Goal: Transaction & Acquisition: Purchase product/service

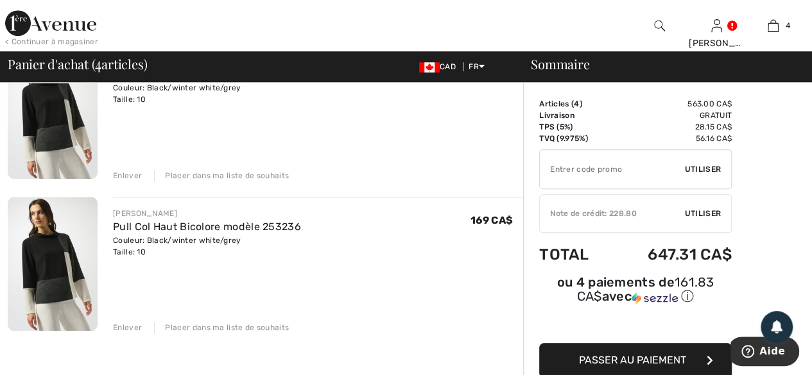
click at [116, 331] on div "Enlever" at bounding box center [127, 328] width 29 height 12
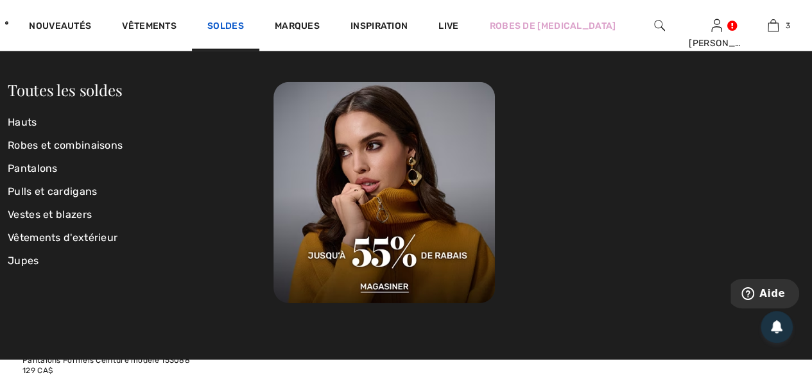
click at [244, 23] on link "Soldes" at bounding box center [225, 27] width 37 height 13
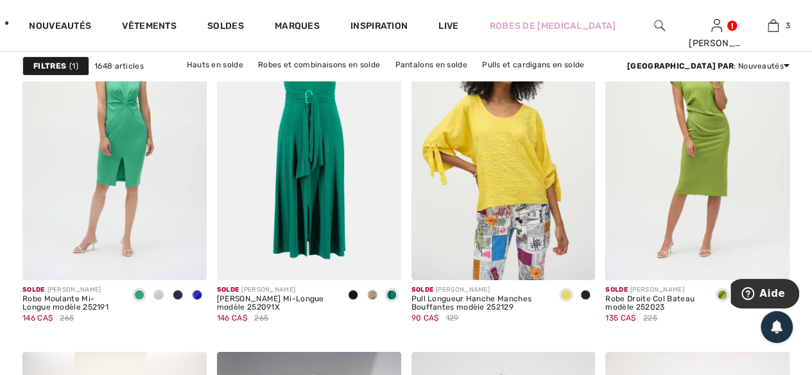
scroll to position [4814, 0]
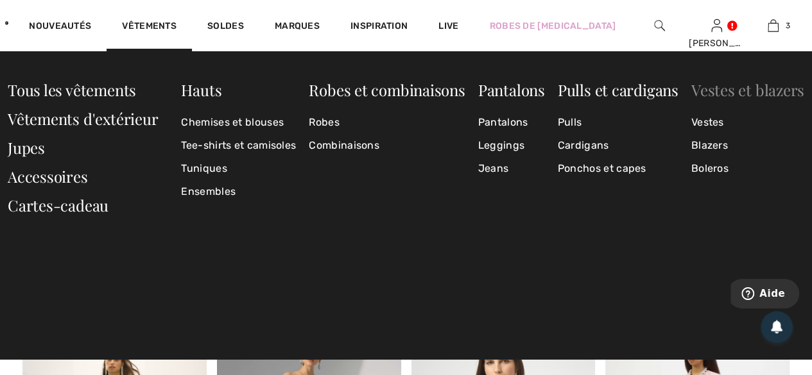
click at [721, 92] on link "Vestes et blazers" at bounding box center [747, 90] width 113 height 21
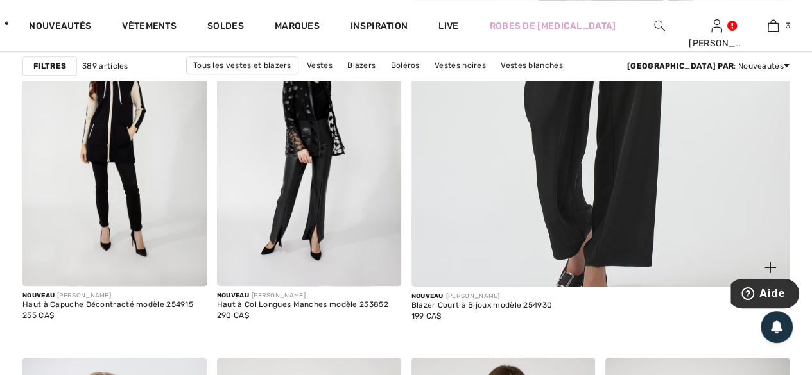
scroll to position [513, 0]
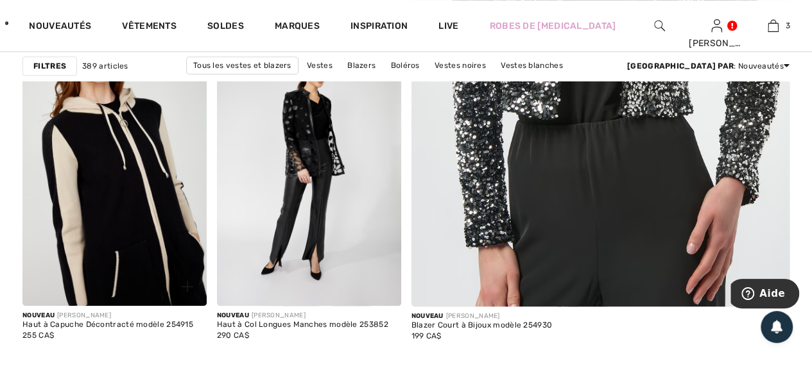
click at [112, 196] on img at bounding box center [114, 168] width 184 height 276
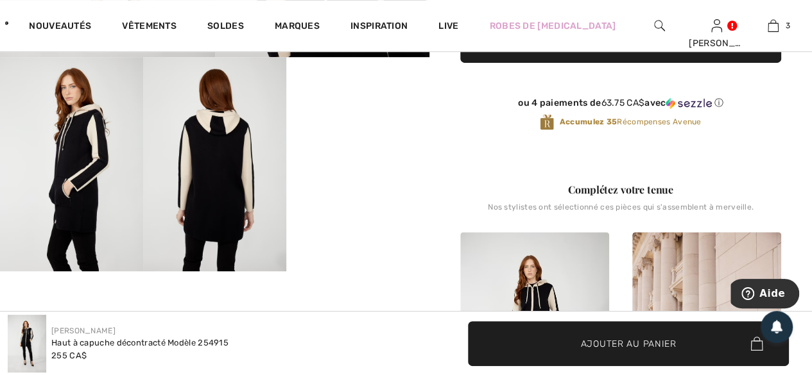
scroll to position [321, 0]
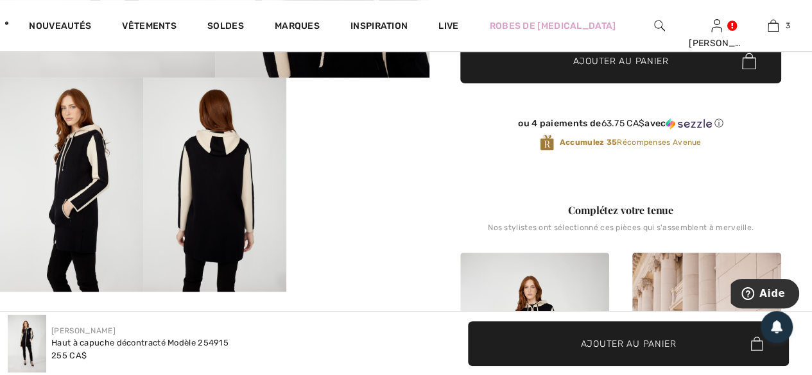
click at [353, 150] on video "Your browser does not support the video tag." at bounding box center [357, 114] width 143 height 72
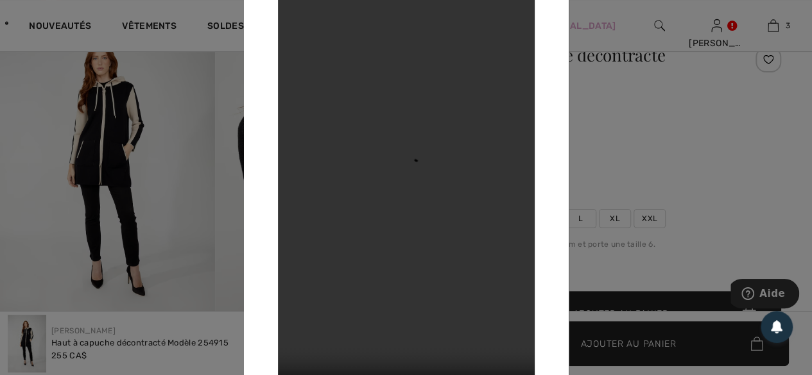
scroll to position [0, 0]
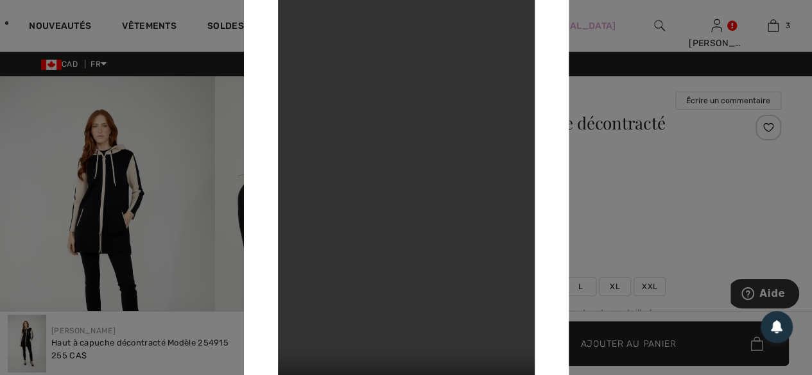
click at [646, 187] on div at bounding box center [406, 187] width 812 height 375
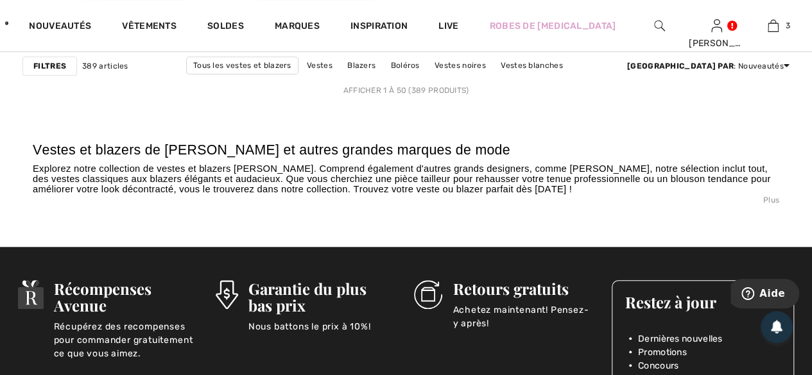
scroll to position [5392, 0]
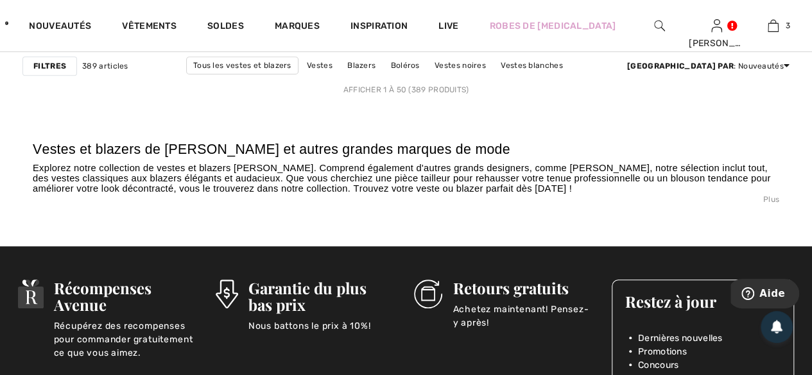
click at [286, 78] on link "2" at bounding box center [288, 70] width 35 height 17
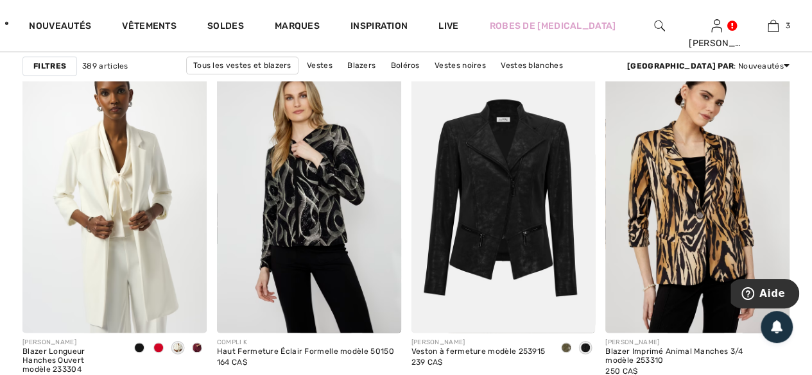
scroll to position [899, 0]
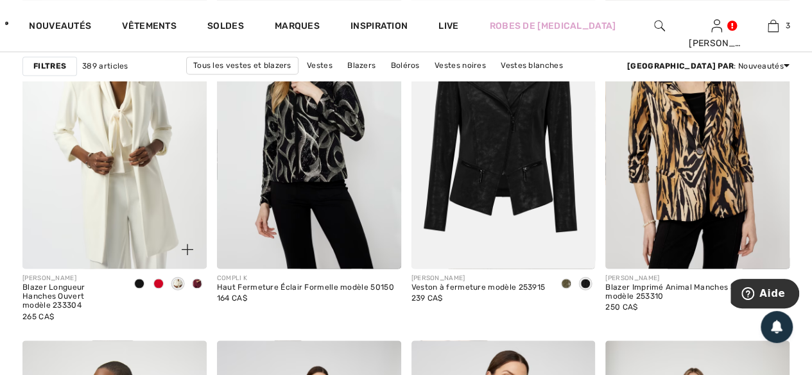
click at [158, 284] on span at bounding box center [158, 284] width 10 height 10
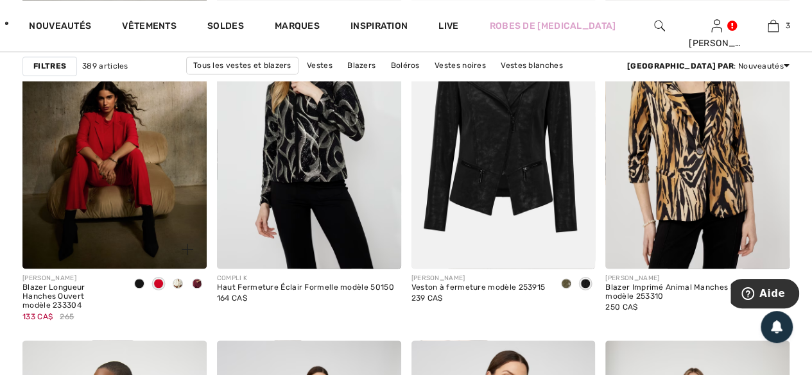
click at [138, 285] on span at bounding box center [139, 284] width 10 height 10
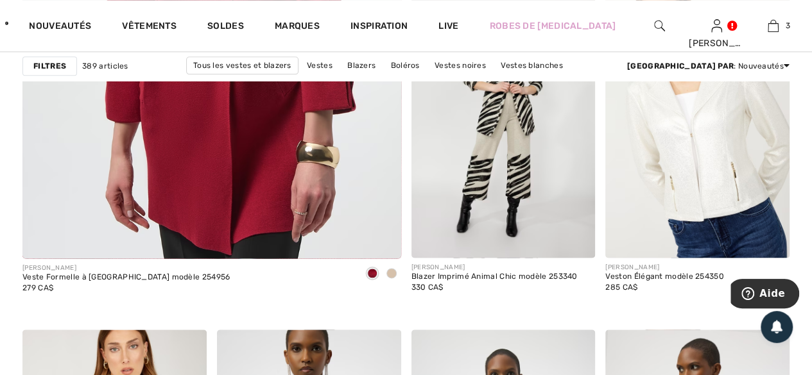
scroll to position [3273, 0]
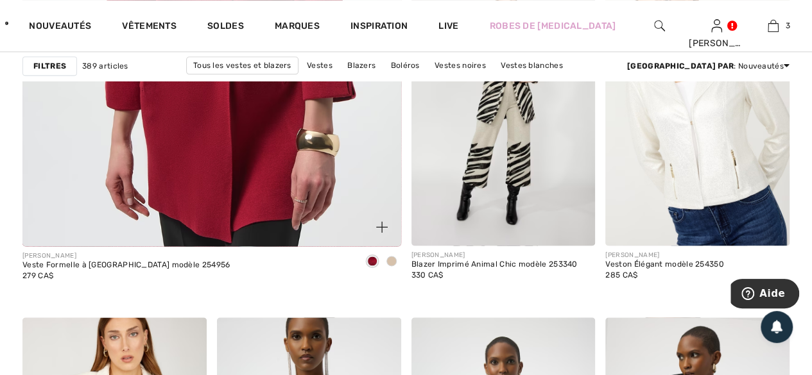
click at [386, 257] on span at bounding box center [391, 261] width 10 height 10
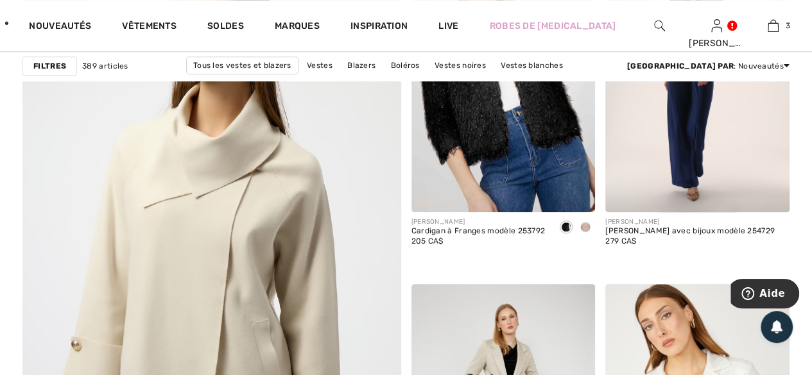
scroll to position [2952, 0]
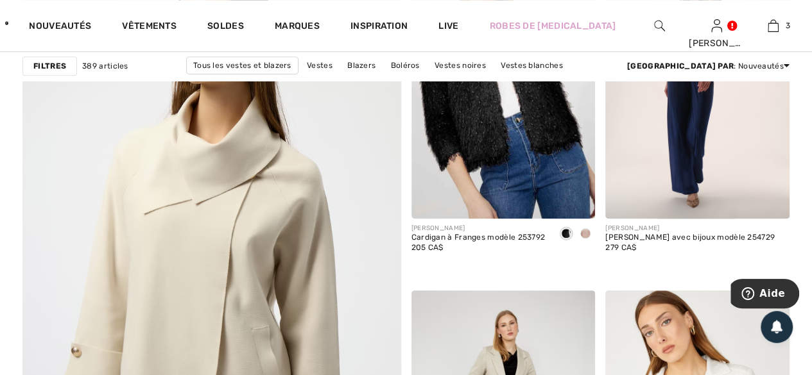
click at [252, 244] on img at bounding box center [212, 283] width 454 height 681
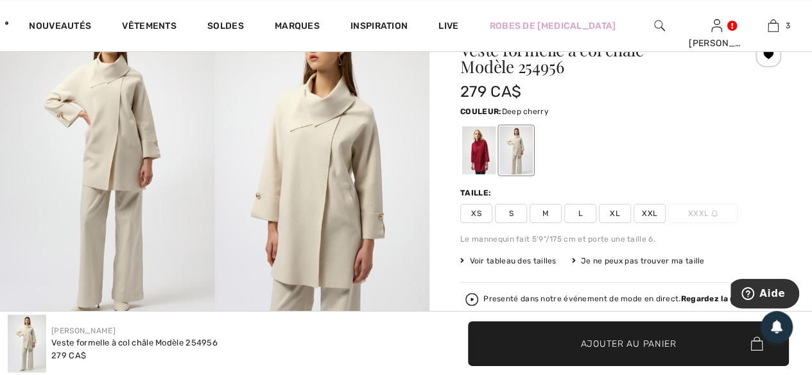
scroll to position [64, 0]
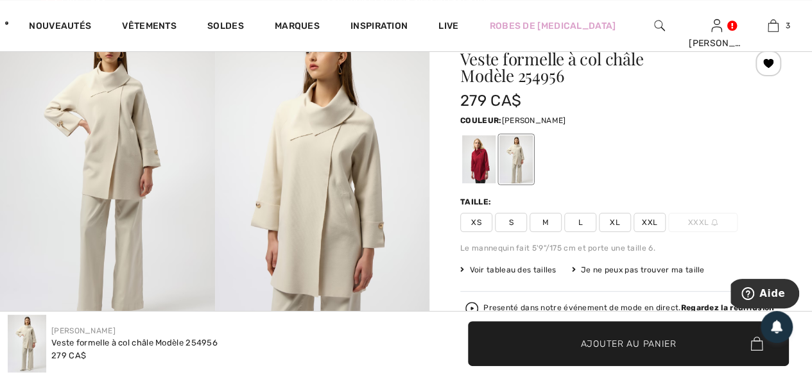
click at [548, 224] on span "M" at bounding box center [546, 222] width 32 height 19
click at [635, 348] on span "Ajouter au panier" at bounding box center [629, 343] width 96 height 13
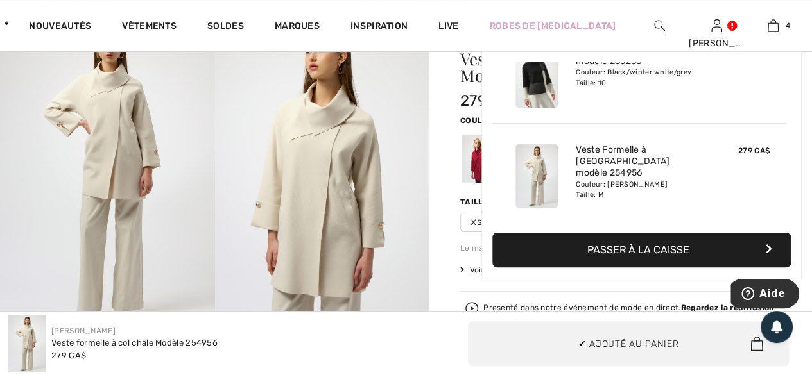
scroll to position [0, 0]
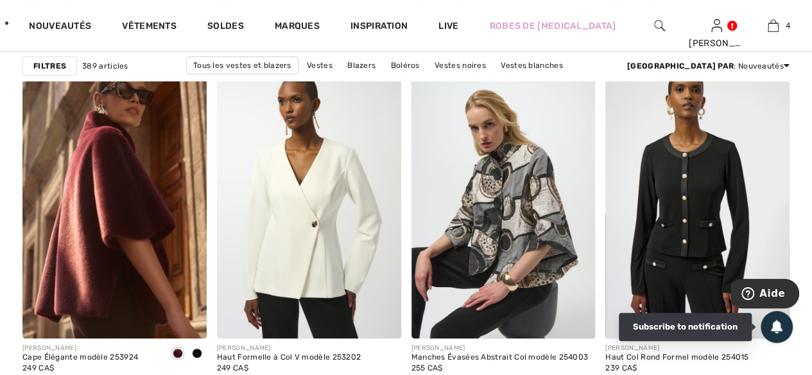
scroll to position [5071, 0]
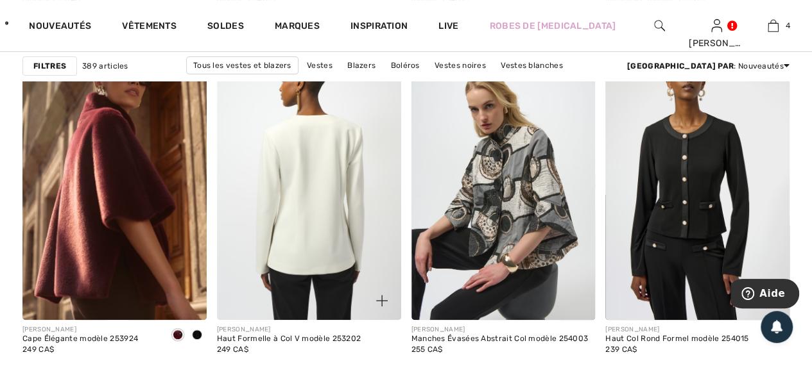
click at [297, 229] on img at bounding box center [309, 182] width 184 height 276
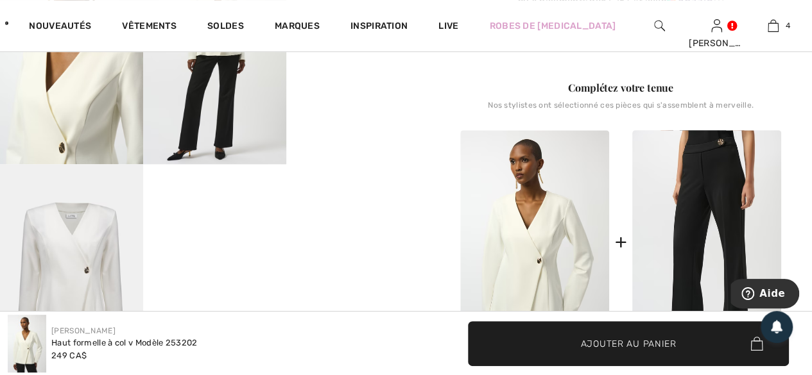
scroll to position [449, 0]
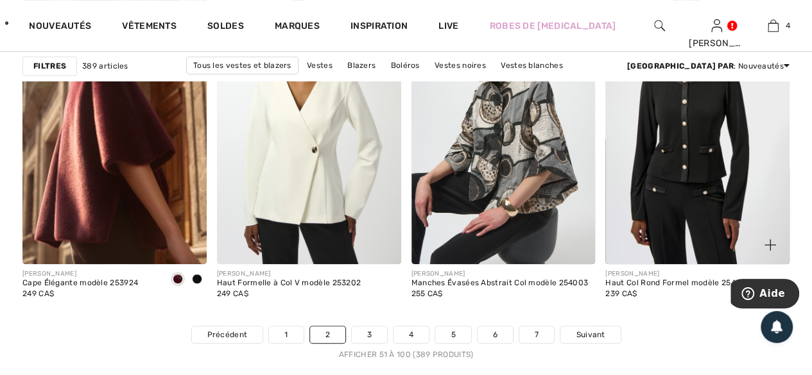
scroll to position [5263, 0]
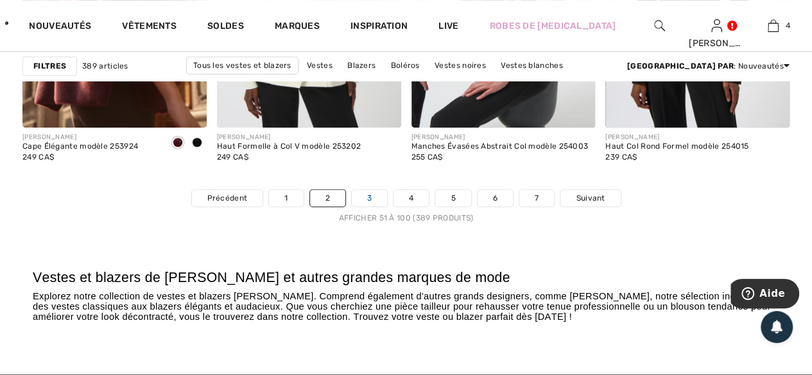
click at [367, 194] on link "3" at bounding box center [369, 198] width 35 height 17
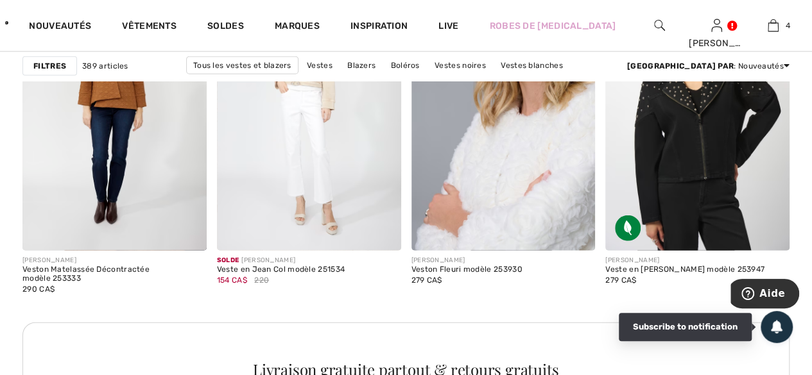
scroll to position [3979, 0]
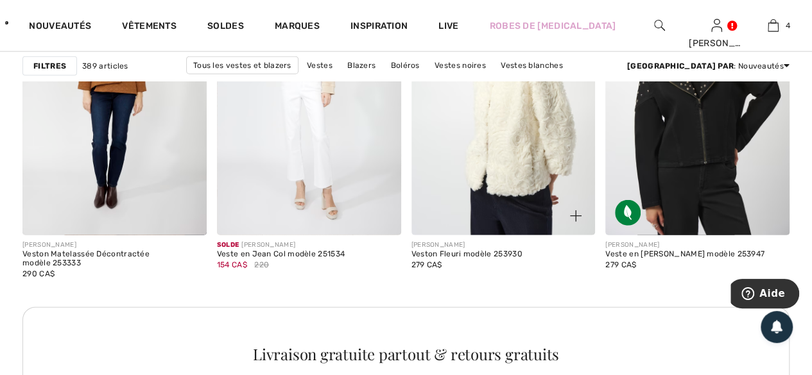
click at [496, 201] on img at bounding box center [503, 98] width 184 height 276
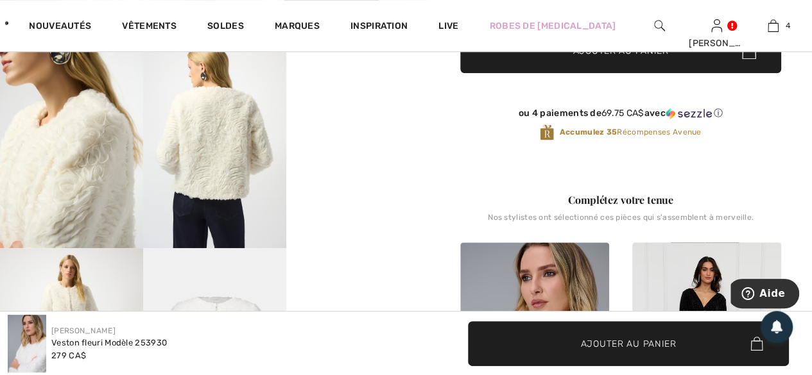
scroll to position [385, 0]
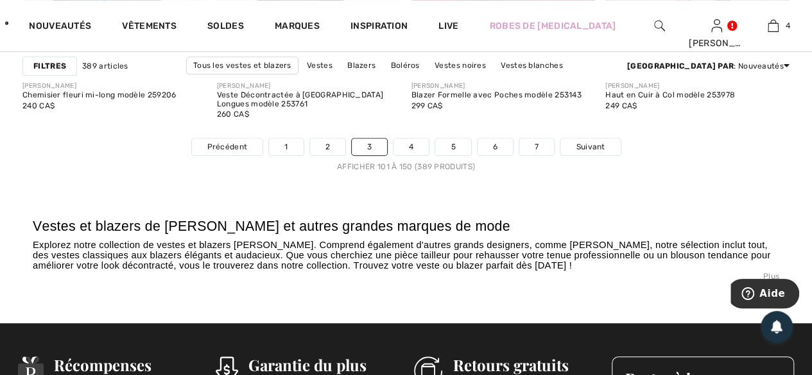
scroll to position [5327, 0]
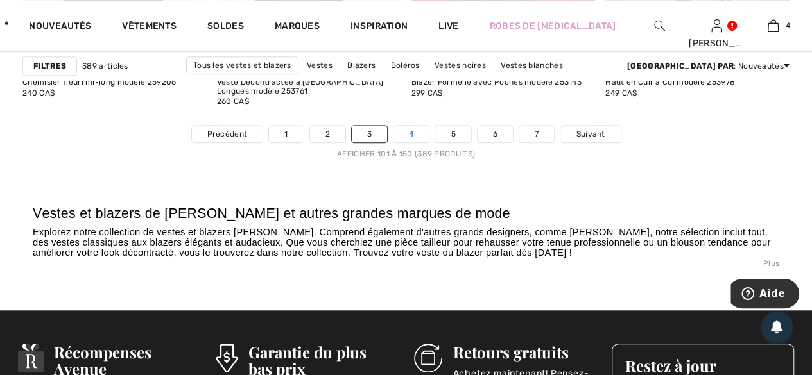
click at [410, 134] on link "4" at bounding box center [410, 134] width 35 height 17
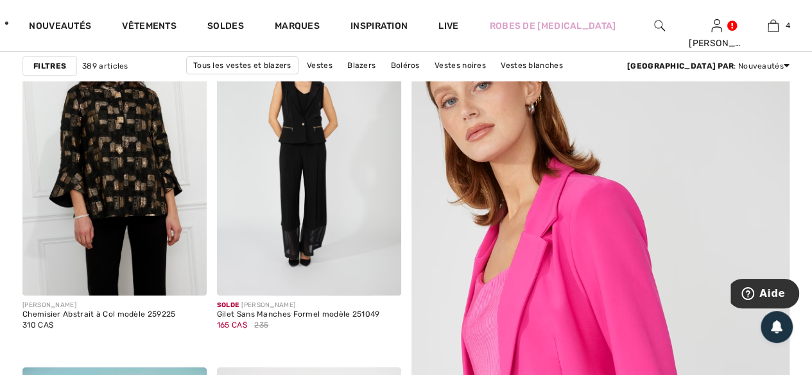
scroll to position [193, 0]
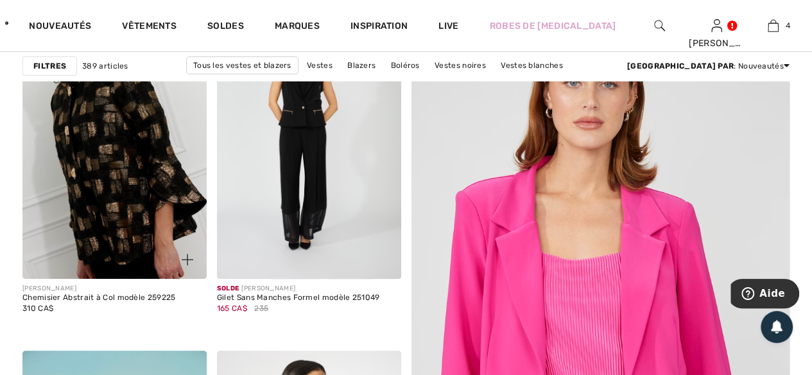
click at [116, 160] on img at bounding box center [114, 141] width 184 height 276
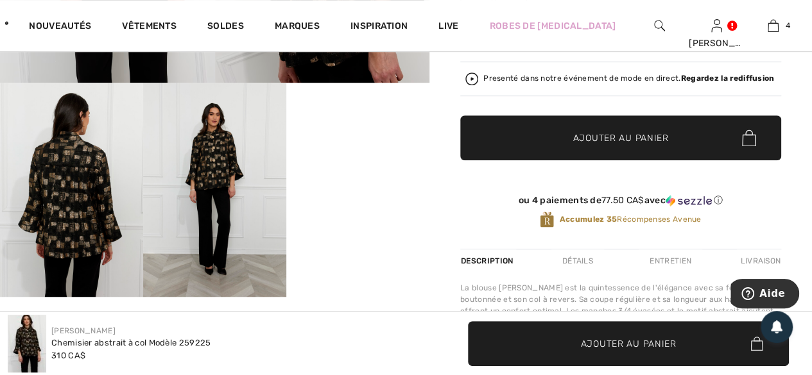
scroll to position [321, 0]
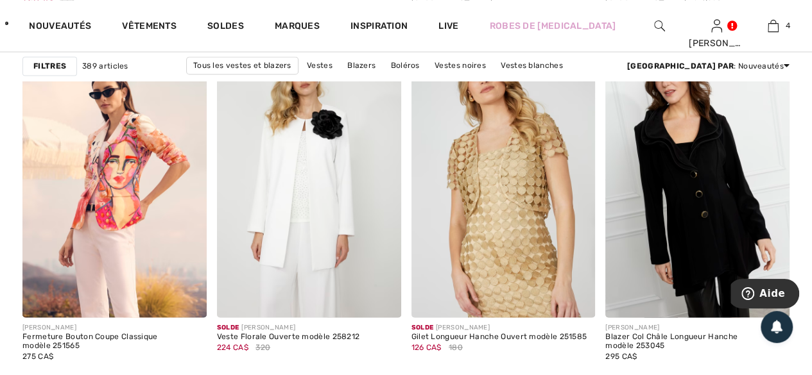
scroll to position [3530, 0]
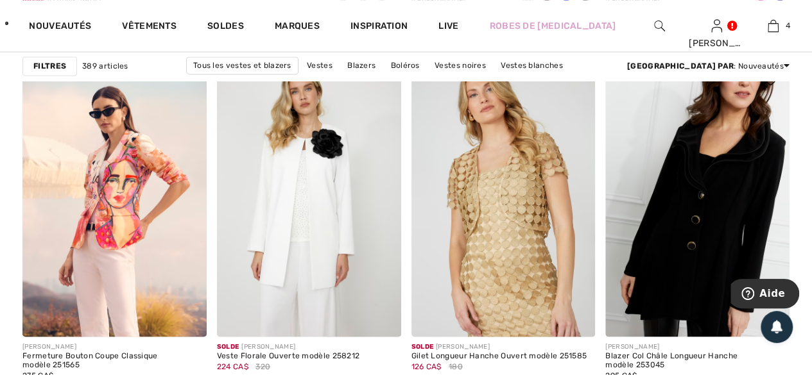
click at [716, 228] on img at bounding box center [697, 199] width 184 height 276
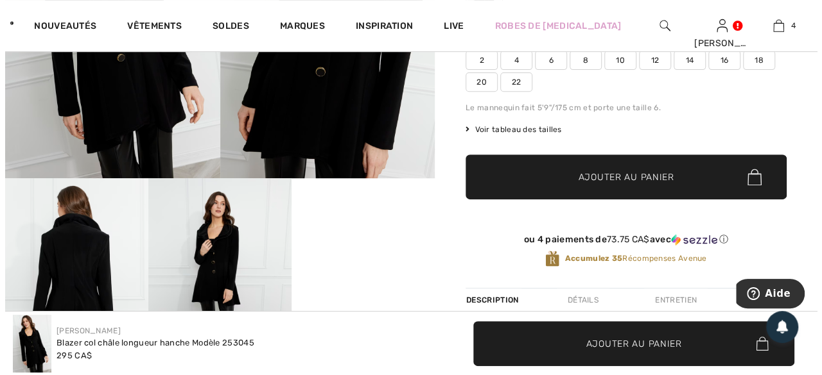
scroll to position [257, 0]
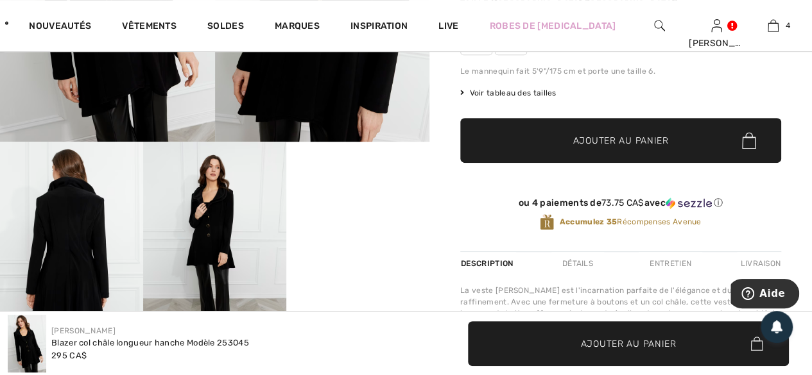
click at [216, 238] on img at bounding box center [214, 249] width 143 height 215
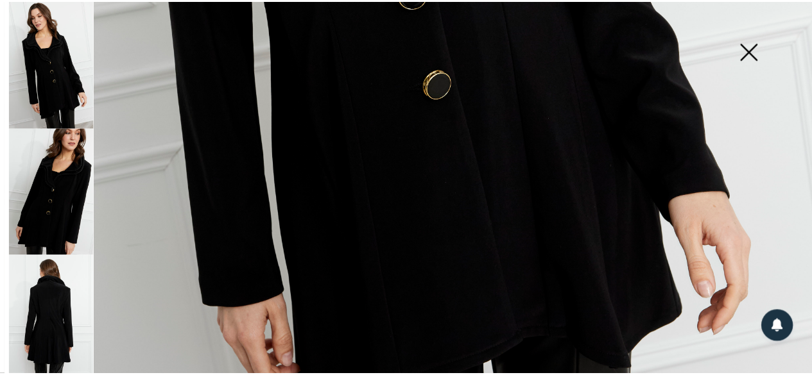
scroll to position [706, 0]
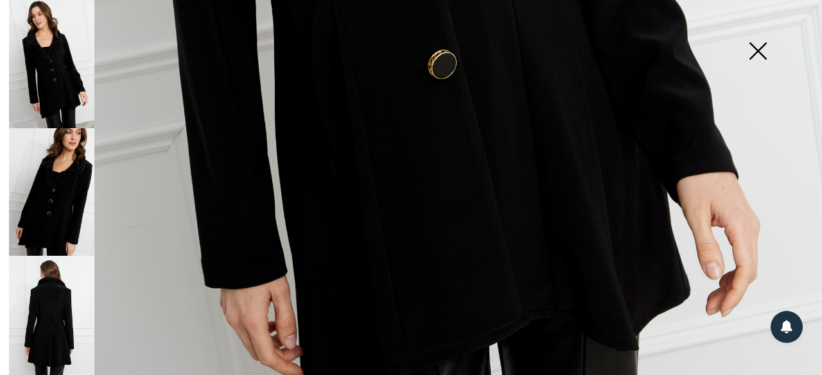
click at [754, 48] on img at bounding box center [757, 52] width 64 height 66
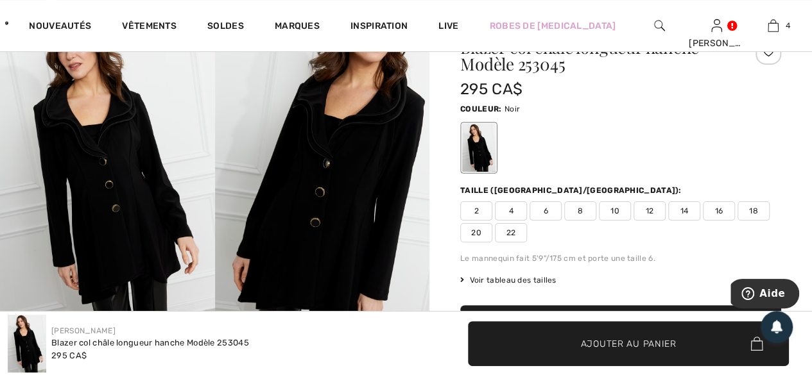
scroll to position [64, 0]
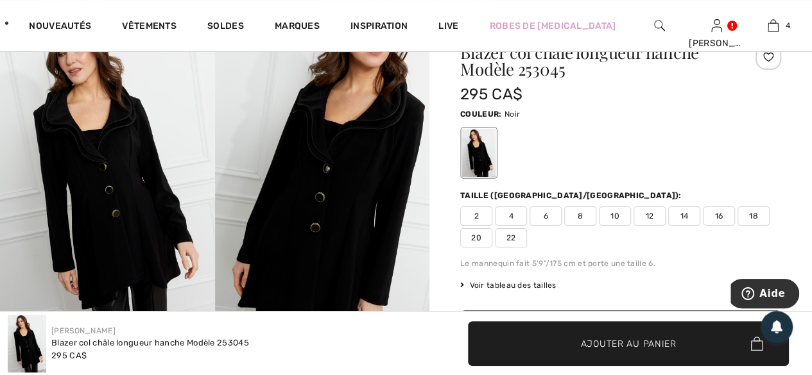
click at [615, 216] on span "10" at bounding box center [615, 216] width 32 height 19
click at [621, 349] on span "Ajouter au panier" at bounding box center [629, 343] width 96 height 13
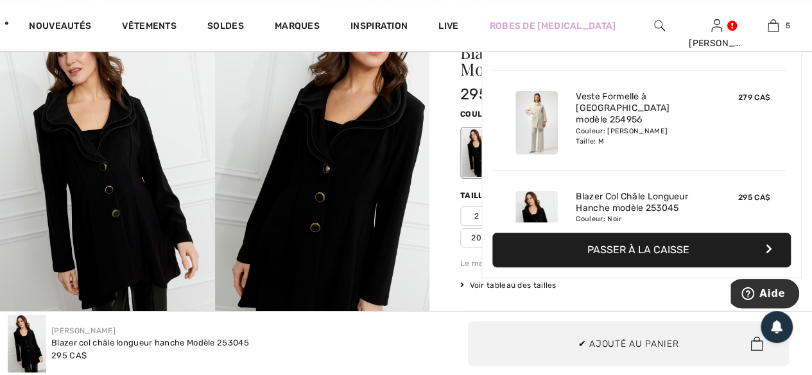
scroll to position [339, 0]
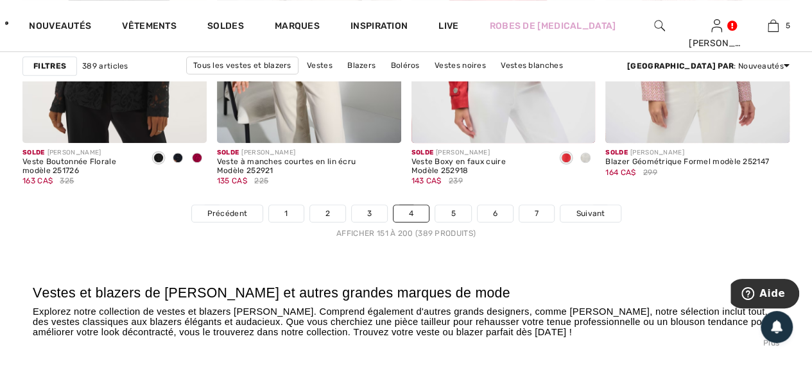
scroll to position [5263, 0]
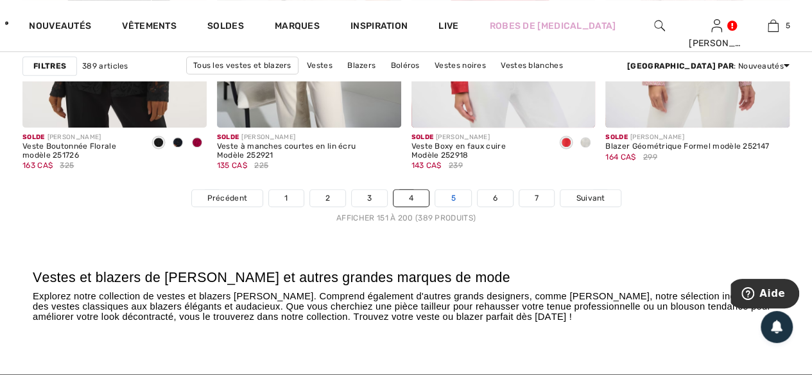
click at [448, 192] on link "5" at bounding box center [452, 198] width 35 height 17
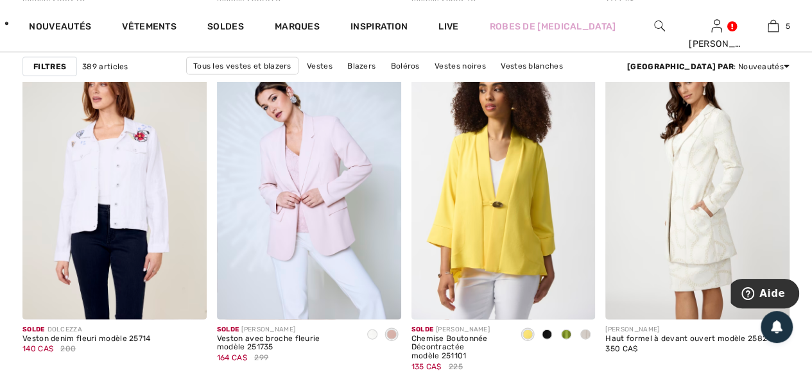
scroll to position [1220, 0]
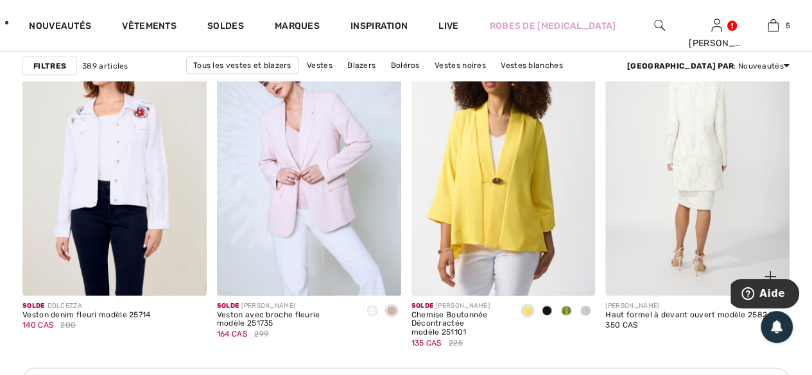
click at [702, 179] on img at bounding box center [697, 158] width 184 height 276
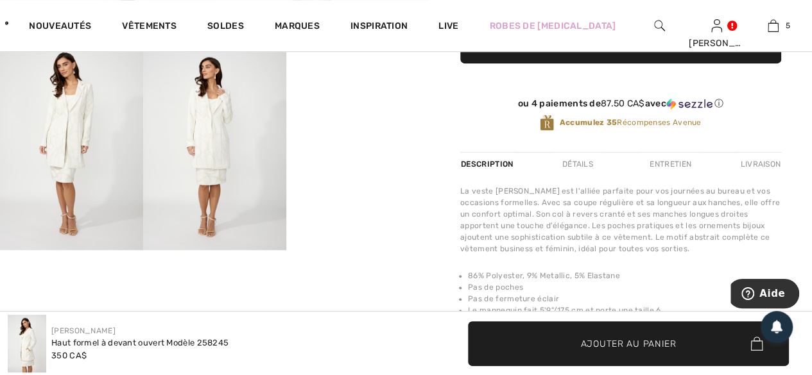
scroll to position [385, 0]
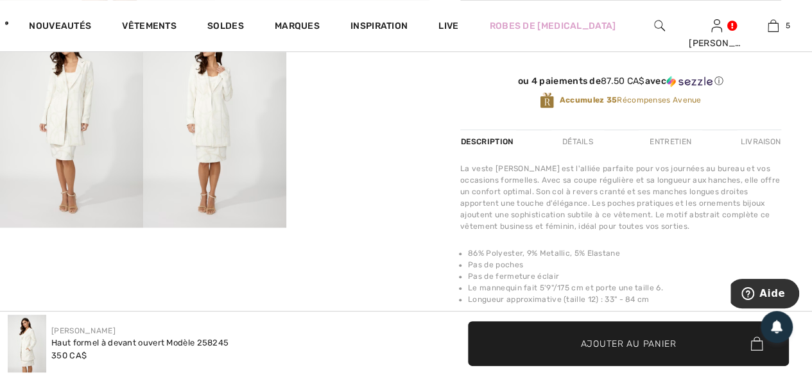
click at [369, 85] on video "Your browser does not support the video tag." at bounding box center [357, 49] width 143 height 72
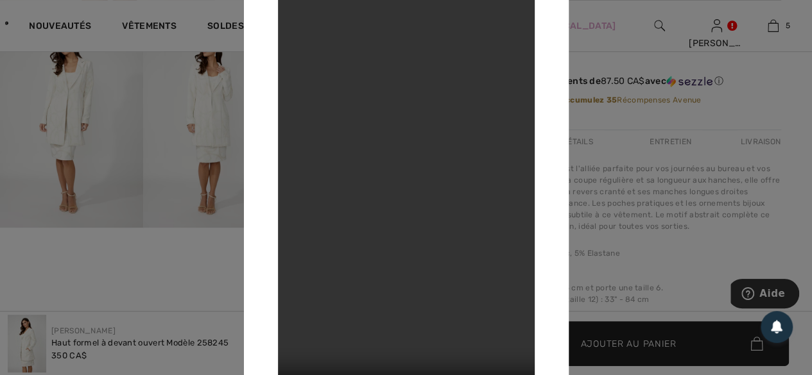
click at [603, 118] on div at bounding box center [406, 187] width 812 height 375
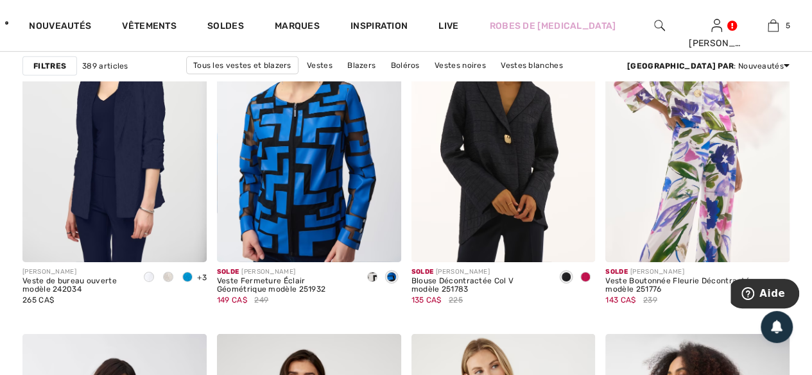
scroll to position [4365, 0]
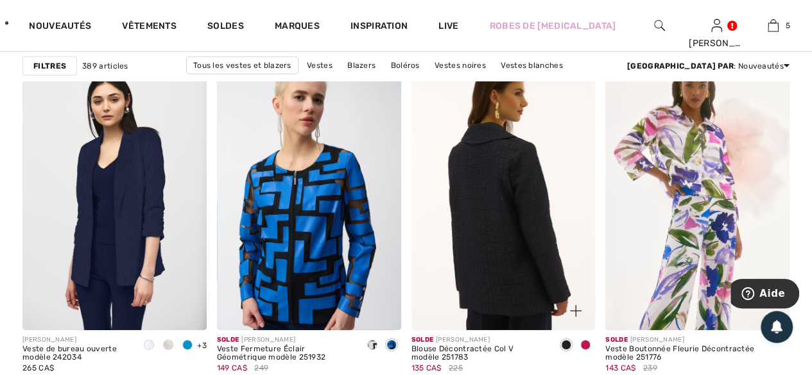
click at [488, 233] on img at bounding box center [503, 192] width 184 height 276
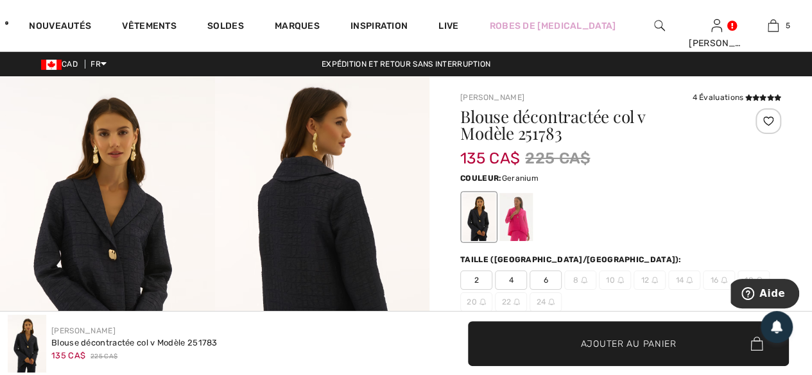
click at [516, 225] on div at bounding box center [515, 217] width 33 height 48
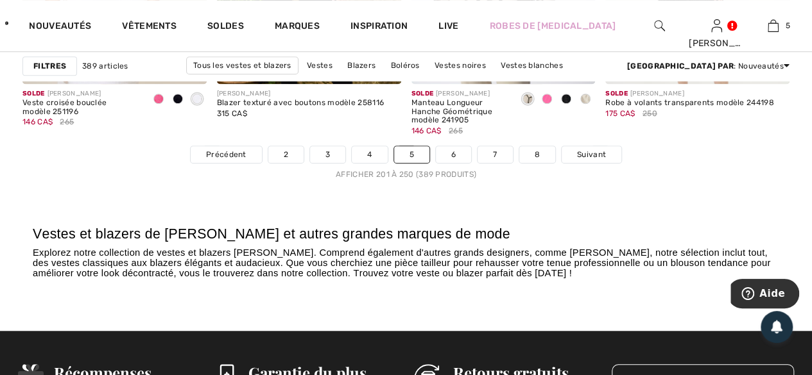
scroll to position [5327, 0]
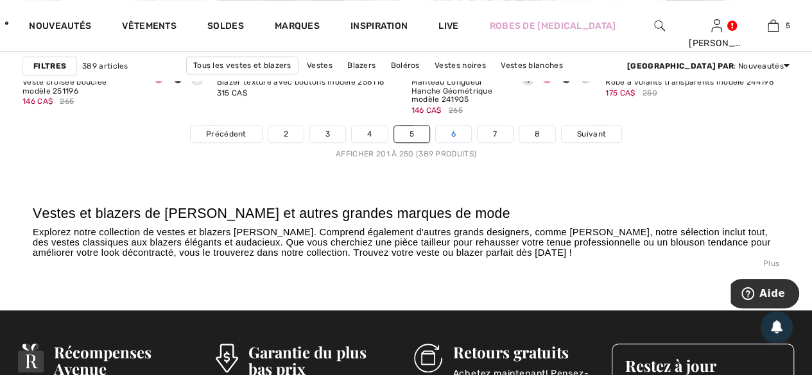
click at [451, 129] on link "6" at bounding box center [453, 134] width 35 height 17
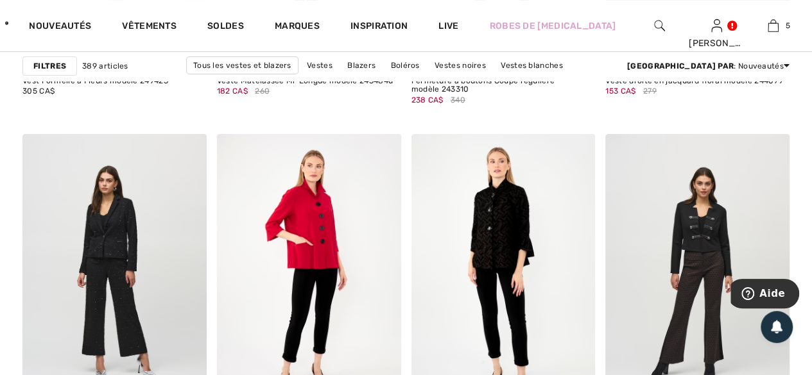
scroll to position [5006, 0]
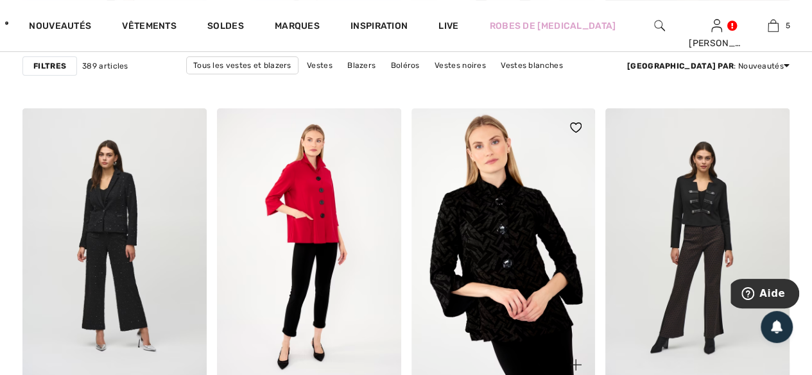
click at [498, 246] on img at bounding box center [503, 246] width 184 height 276
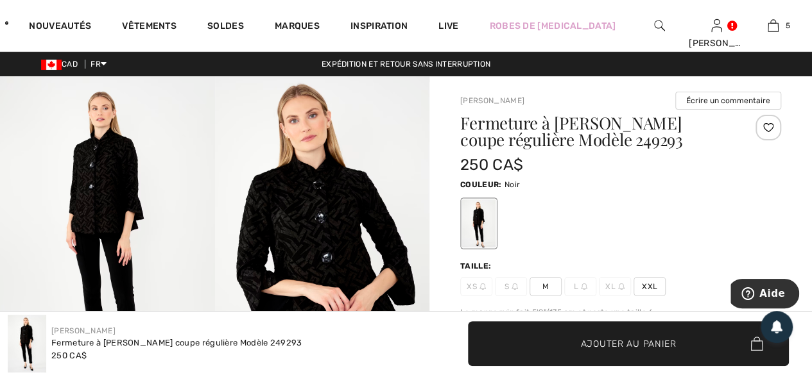
click at [325, 241] on img at bounding box center [322, 237] width 215 height 322
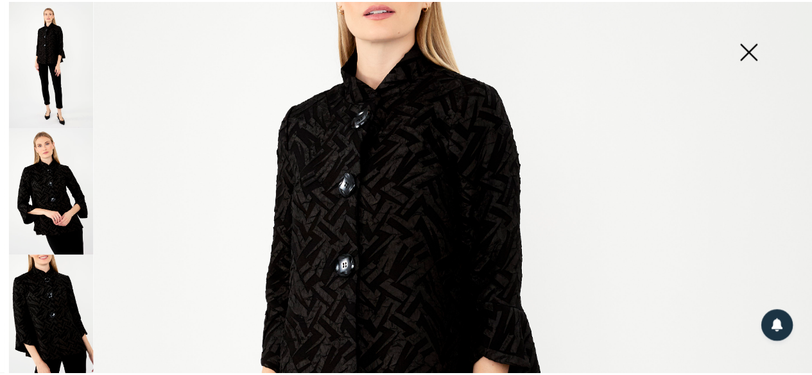
scroll to position [128, 0]
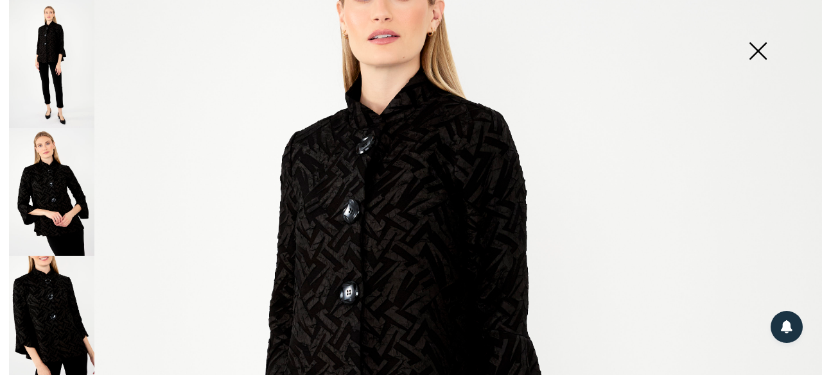
click at [756, 49] on img at bounding box center [757, 52] width 64 height 66
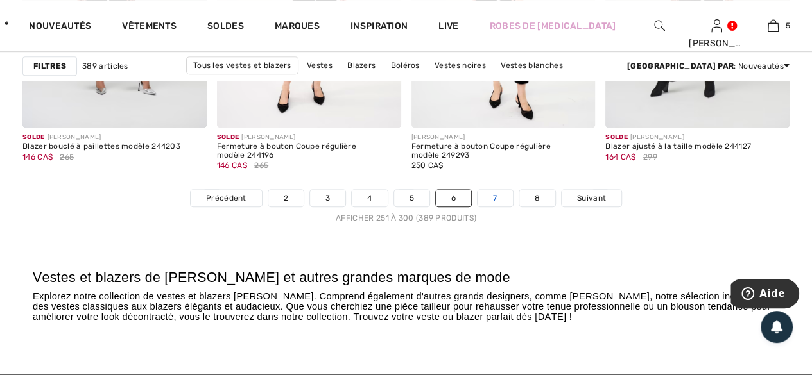
click at [493, 193] on link "7" at bounding box center [495, 198] width 35 height 17
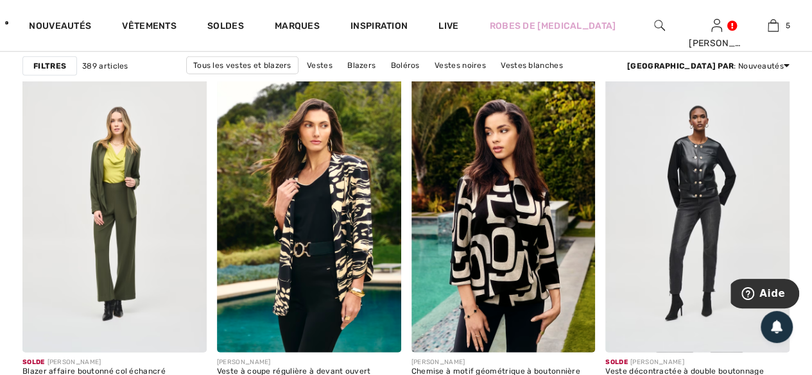
scroll to position [1669, 0]
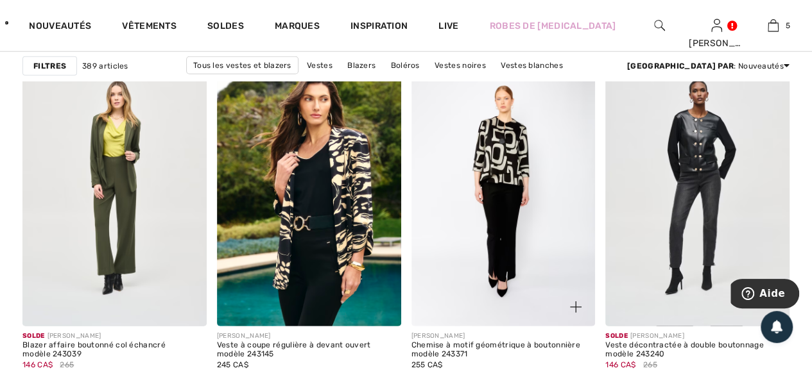
click at [507, 194] on img at bounding box center [503, 189] width 184 height 276
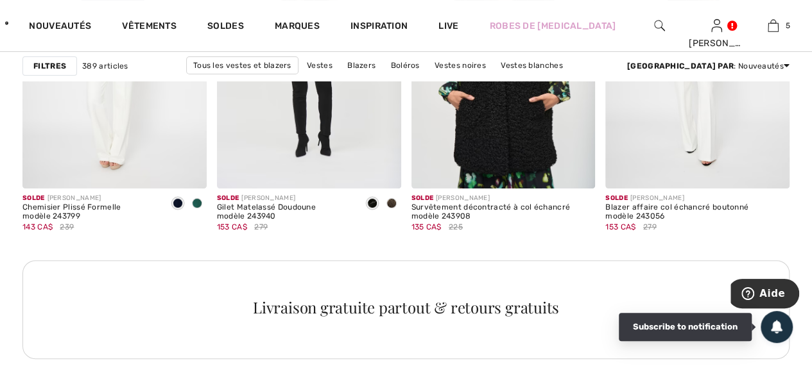
scroll to position [2503, 0]
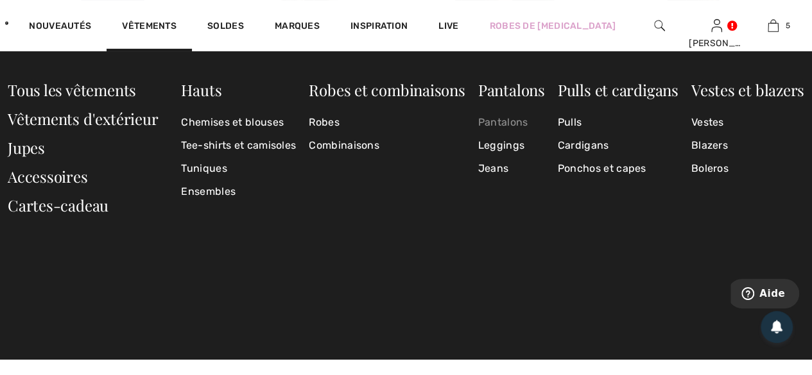
click at [510, 121] on link "Pantalons" at bounding box center [511, 122] width 67 height 23
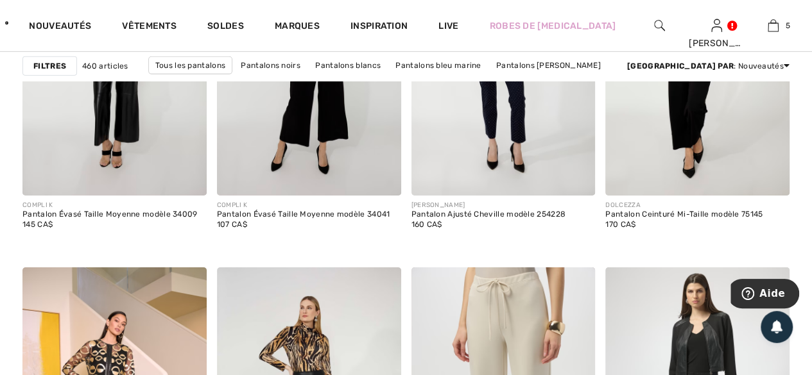
scroll to position [4750, 0]
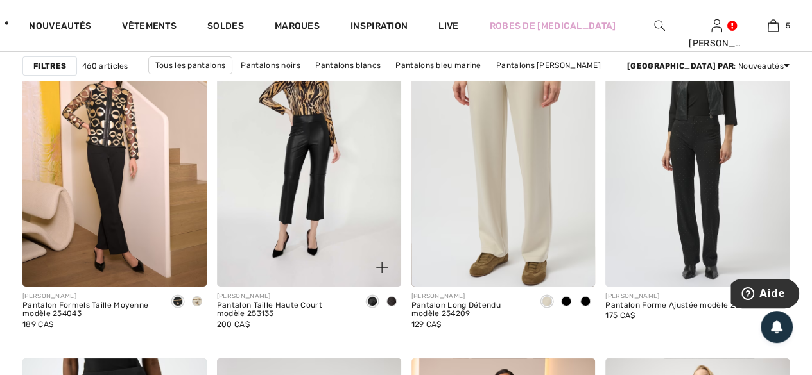
click at [390, 297] on span at bounding box center [391, 302] width 10 height 10
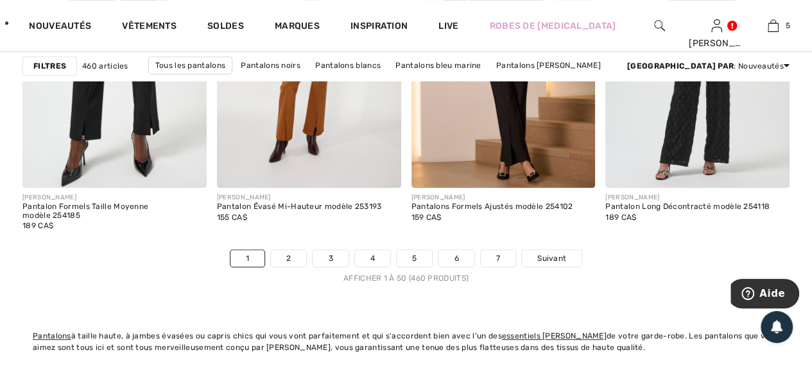
scroll to position [5263, 0]
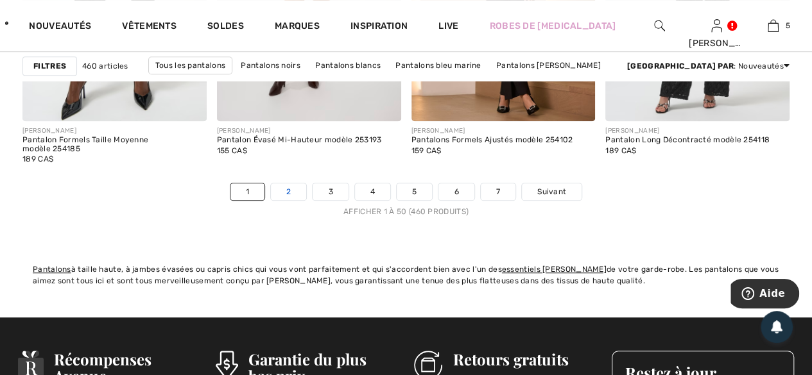
click at [289, 189] on link "2" at bounding box center [288, 192] width 35 height 17
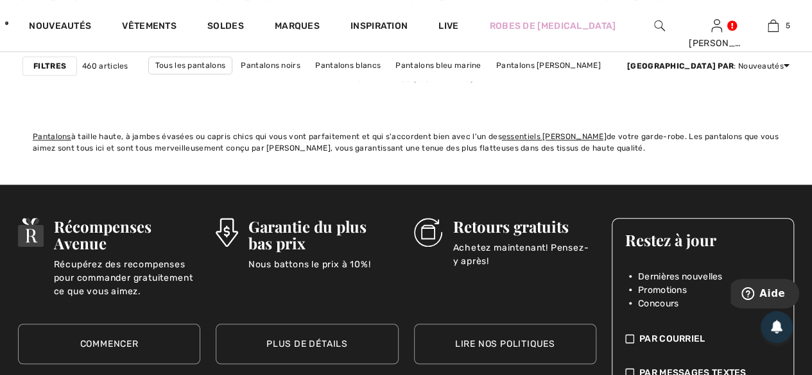
scroll to position [5327, 0]
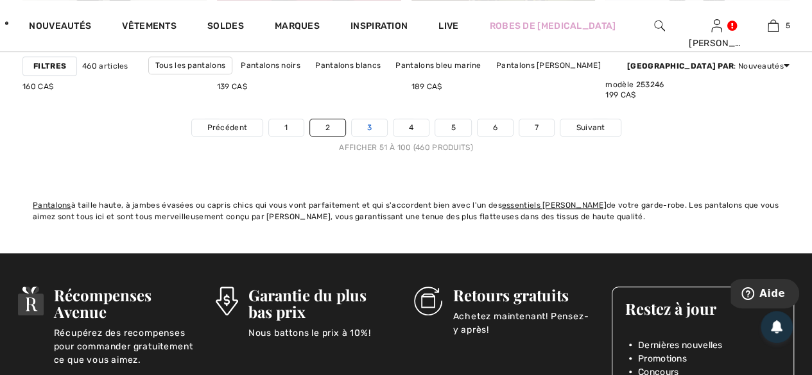
click at [365, 126] on link "3" at bounding box center [369, 127] width 35 height 17
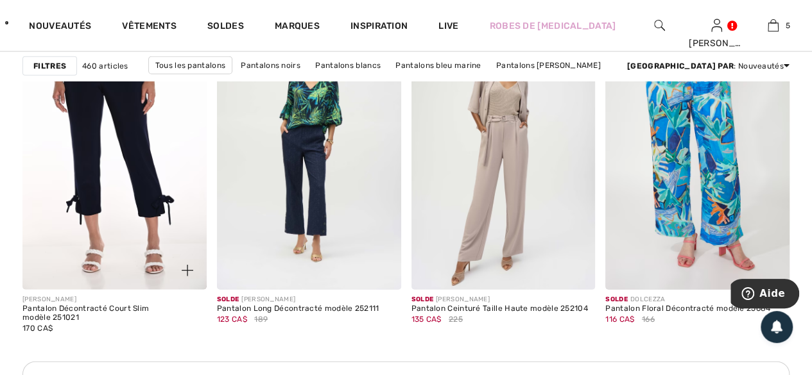
scroll to position [3915, 0]
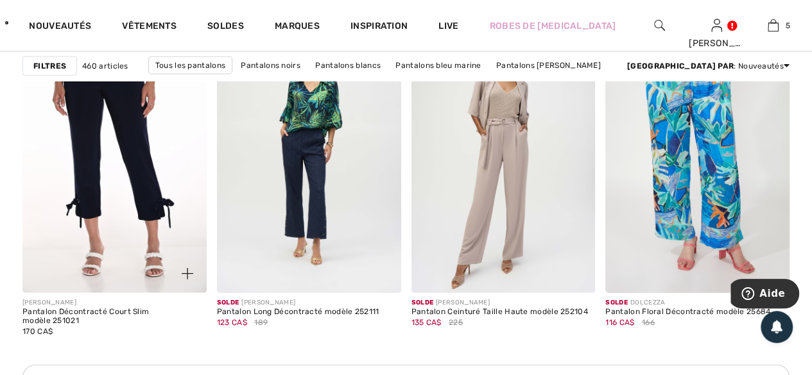
click at [137, 131] on img at bounding box center [114, 155] width 184 height 276
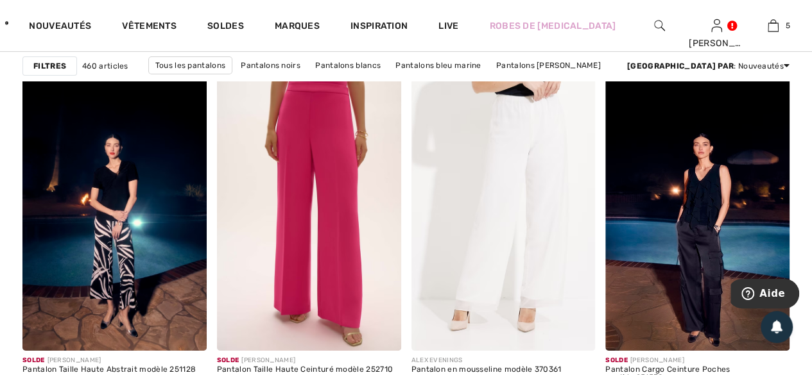
scroll to position [4750, 0]
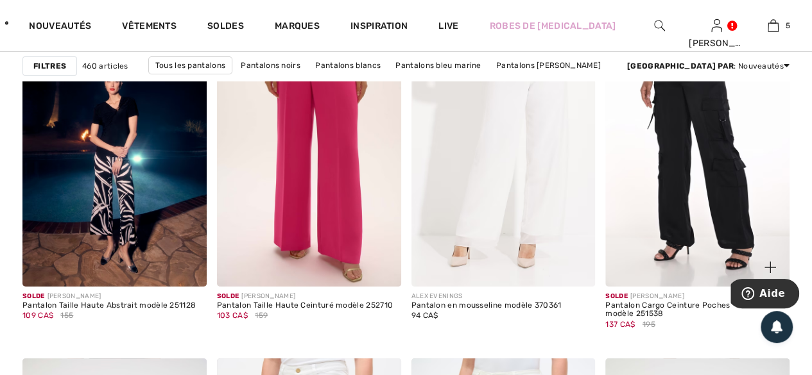
click at [732, 207] on img at bounding box center [697, 149] width 184 height 276
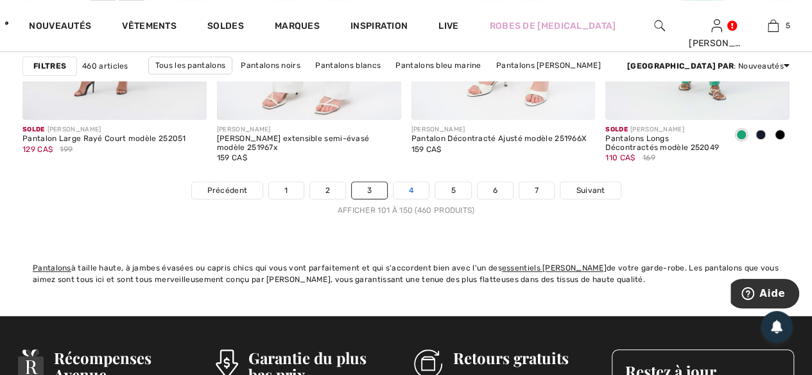
scroll to position [5263, 0]
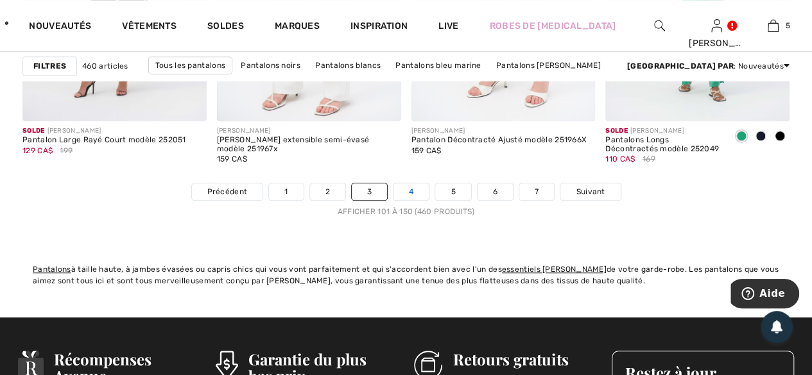
click at [406, 189] on link "4" at bounding box center [410, 192] width 35 height 17
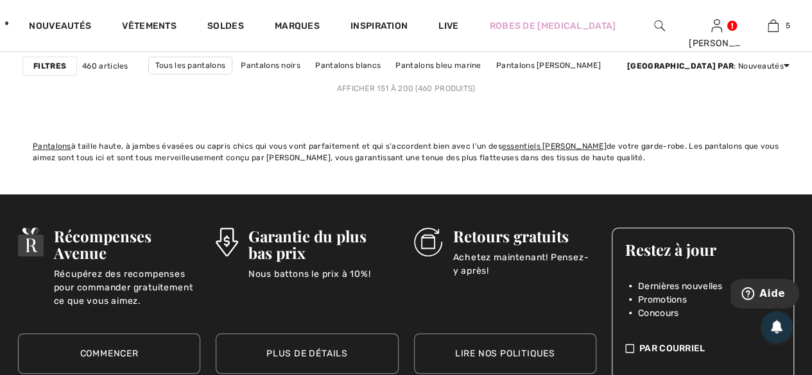
scroll to position [5392, 0]
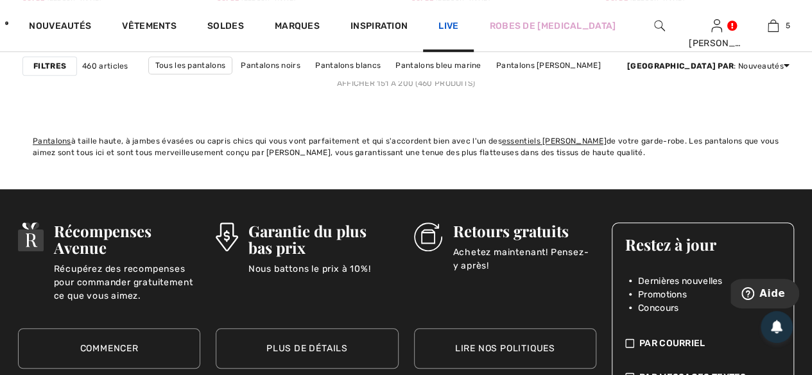
click at [458, 25] on link "Live" at bounding box center [448, 25] width 20 height 13
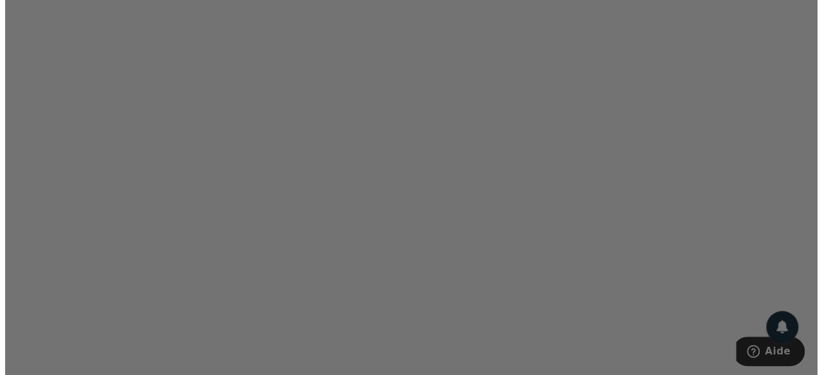
scroll to position [963, 0]
